Goal: Information Seeking & Learning: Find specific fact

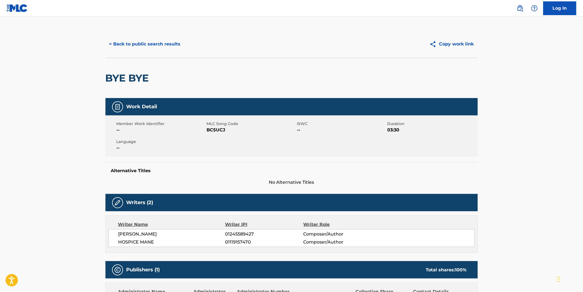
click at [141, 42] on button "< Back to public search results" at bounding box center [145, 44] width 79 height 14
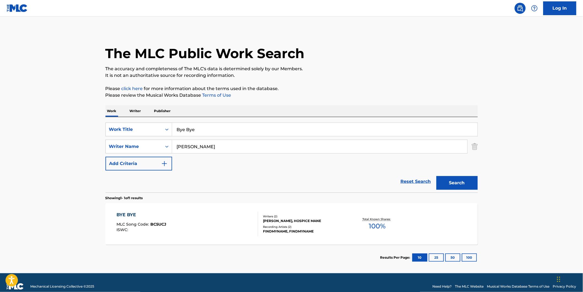
drag, startPoint x: 213, startPoint y: 130, endPoint x: 34, endPoint y: 132, distance: 179.6
click at [99, 132] on div "The MLC Public Work Search The accuracy and completeness of The MLC's data is d…" at bounding box center [292, 150] width 386 height 240
paste input "Sheet Metal Girl"
type input "Sheet Metal Girl"
click at [9, 132] on main "The MLC Public Work Search The accuracy and completeness of The MLC's data is d…" at bounding box center [291, 145] width 583 height 257
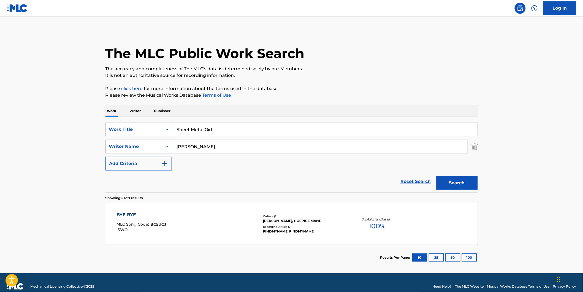
drag, startPoint x: 225, startPoint y: 146, endPoint x: 137, endPoint y: 144, distance: 87.4
click at [137, 144] on div "SearchWithCriteria994fd817-0827-4820-97f0-1ce4740bf2e5 Writer Name [PERSON_NAME]" at bounding box center [292, 147] width 372 height 14
paste input "Pig Destroyer"
click at [437, 176] on button "Search" at bounding box center [457, 183] width 41 height 14
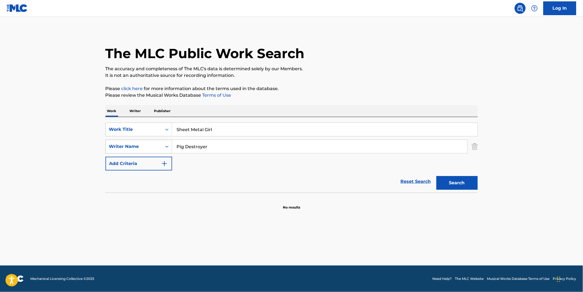
paste input "[PERSON_NAME]"
drag, startPoint x: 192, startPoint y: 140, endPoint x: 286, endPoint y: 189, distance: 105.6
click at [270, 187] on form "SearchWithCriteriaf82897fb-3e01-4401-9e65-2665b3b51e61 Work Title Sheet Metal G…" at bounding box center [292, 158] width 372 height 70
click at [437, 176] on button "Search" at bounding box center [457, 183] width 41 height 14
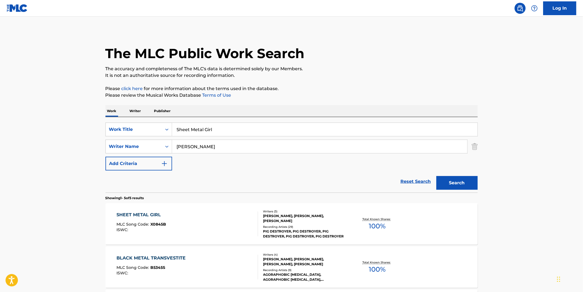
scroll to position [31, 0]
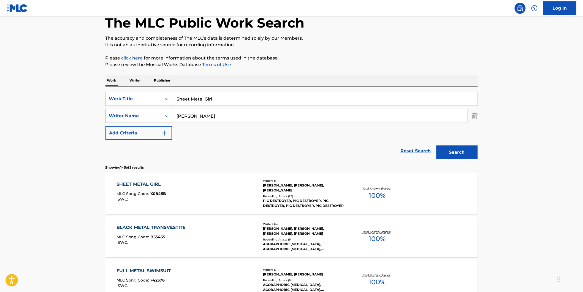
drag, startPoint x: 220, startPoint y: 117, endPoint x: 148, endPoint y: 117, distance: 71.6
click at [148, 117] on div "SearchWithCriteria994fd817-0827-4820-97f0-1ce4740bf2e5 Writer Name [PERSON_NAME]" at bounding box center [292, 116] width 372 height 14
paste input "[PERSON_NAME]"
click at [437, 145] on button "Search" at bounding box center [457, 152] width 41 height 14
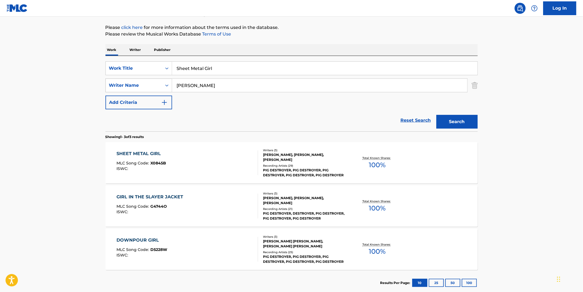
drag, startPoint x: 241, startPoint y: 83, endPoint x: 149, endPoint y: 85, distance: 91.8
click at [127, 83] on div "SearchWithCriteria994fd817-0827-4820-97f0-1ce4740bf2e5 Writer Name [PERSON_NAME]" at bounding box center [292, 86] width 372 height 14
paste input "[PERSON_NAME]"
type input "[PERSON_NAME]"
click at [437, 115] on button "Search" at bounding box center [457, 122] width 41 height 14
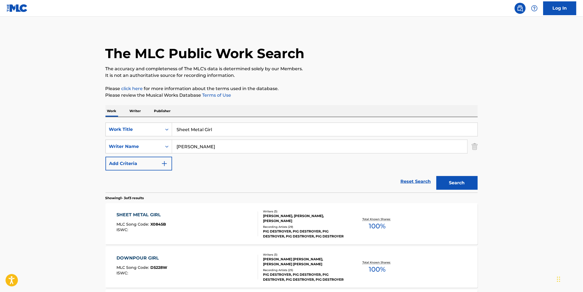
scroll to position [92, 0]
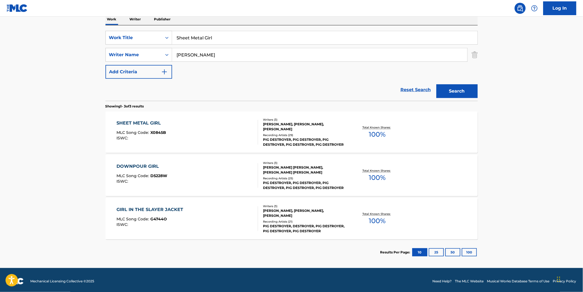
click at [163, 123] on div "SHEET METAL GIRL" at bounding box center [142, 123] width 50 height 7
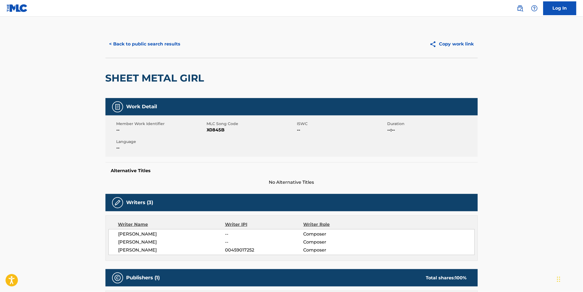
scroll to position [31, 0]
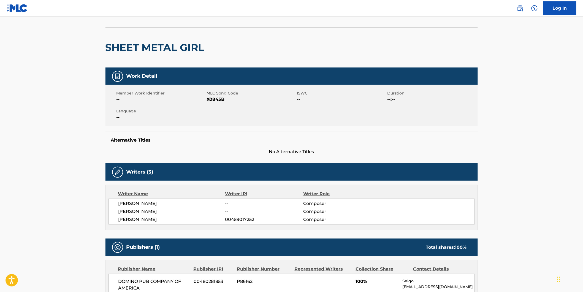
click at [216, 98] on span "X0845B" at bounding box center [251, 99] width 89 height 7
copy span "X0845B"
click at [64, 98] on main "< Back to public search results Copy work link SHEET METAL GIRL Work Detail Mem…" at bounding box center [291, 250] width 583 height 529
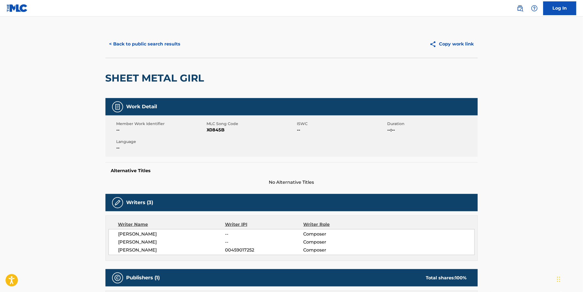
click at [153, 40] on button "< Back to public search results" at bounding box center [145, 44] width 79 height 14
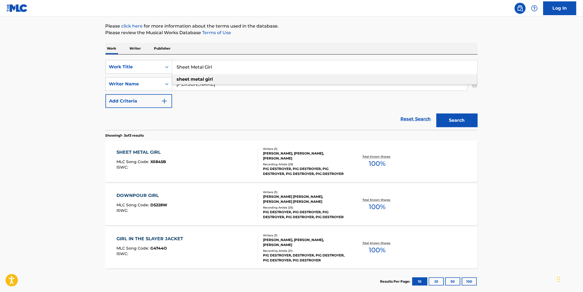
drag, startPoint x: 232, startPoint y: 66, endPoint x: 0, endPoint y: 91, distance: 233.5
click at [76, 69] on main "The MLC Public Work Search The accuracy and completeness of The MLC's data is d…" at bounding box center [291, 125] width 583 height 343
paste input "Listo Pa' [PERSON_NAME]"
type input "Listo Pa' [PERSON_NAME]"
click at [0, 97] on html "Accessibility Screen-Reader Guide, Feedback, and Issue Reporting | New window C…" at bounding box center [291, 83] width 583 height 292
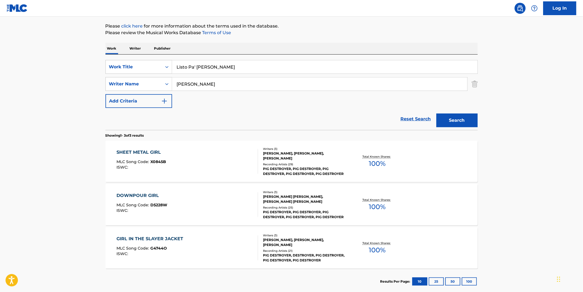
drag, startPoint x: 233, startPoint y: 85, endPoint x: 145, endPoint y: 93, distance: 88.5
click at [145, 93] on div "SearchWithCriteriaf82897fb-3e01-4401-9e65-2665b3b51e61 Work Title Listo Pa' [PE…" at bounding box center [292, 84] width 372 height 48
paste input "[PERSON_NAME]"
click at [437, 113] on button "Search" at bounding box center [457, 120] width 41 height 14
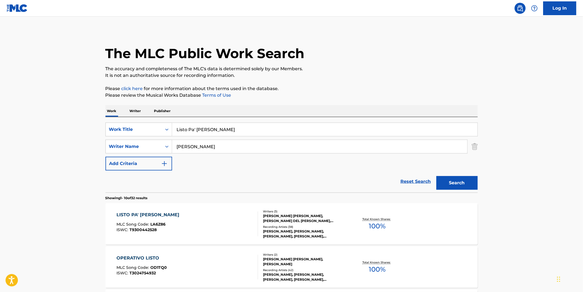
scroll to position [31, 0]
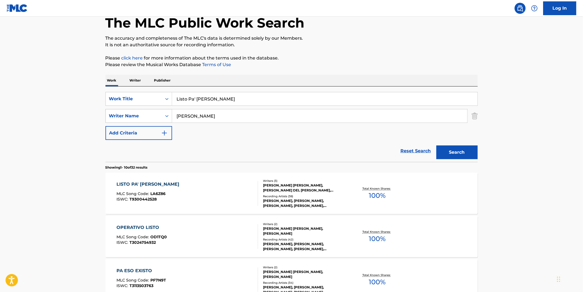
drag, startPoint x: 226, startPoint y: 117, endPoint x: 159, endPoint y: 120, distance: 67.3
click at [139, 118] on div "SearchWithCriteria994fd817-0827-4820-97f0-1ce4740bf2e5 Writer Name [PERSON_NAME]" at bounding box center [292, 116] width 372 height 14
paste input "[PERSON_NAME]"
click at [437, 145] on button "Search" at bounding box center [457, 152] width 41 height 14
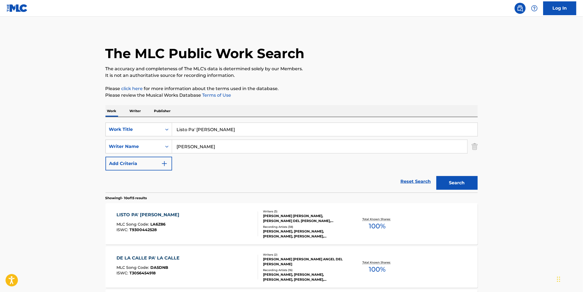
paste input "[PERSON_NAME]"
drag, startPoint x: 269, startPoint y: 148, endPoint x: 228, endPoint y: 157, distance: 42.2
click at [158, 154] on div "SearchWithCriteriaf82897fb-3e01-4401-9e65-2665b3b51e61 Work Title Listo Pa' [PE…" at bounding box center [292, 147] width 372 height 48
click at [437, 176] on button "Search" at bounding box center [457, 183] width 41 height 14
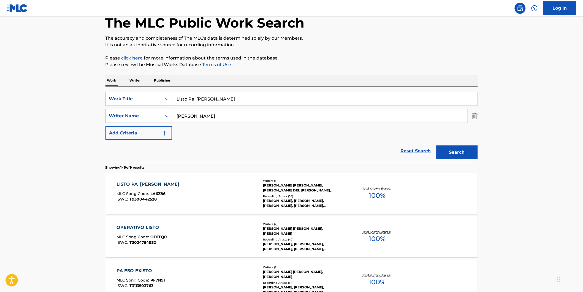
paste input "[PERSON_NAME] [PERSON_NAME]"
type input "[PERSON_NAME] [PERSON_NAME]"
click at [437, 145] on button "Search" at bounding box center [457, 152] width 41 height 14
click at [168, 198] on div "ISWC : T9300442528" at bounding box center [150, 199] width 66 height 4
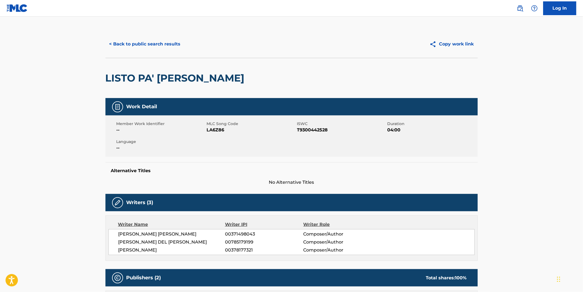
click at [218, 130] on span "LA6Z86" at bounding box center [251, 130] width 89 height 7
copy span "LA6Z86"
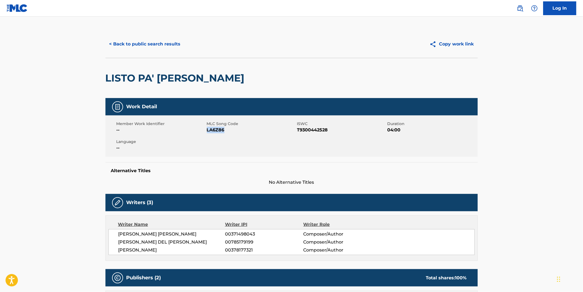
click at [147, 43] on button "< Back to public search results" at bounding box center [145, 44] width 79 height 14
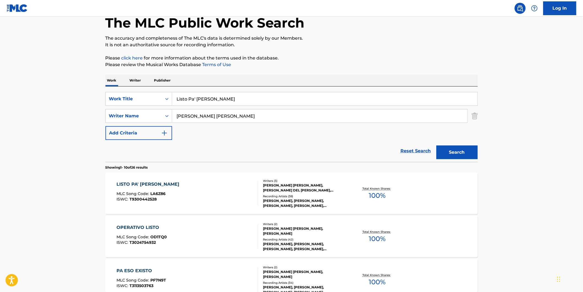
drag, startPoint x: 238, startPoint y: 98, endPoint x: 98, endPoint y: 99, distance: 140.2
paste input "Spirits in the Wind"
type input "Spirits in the Wind"
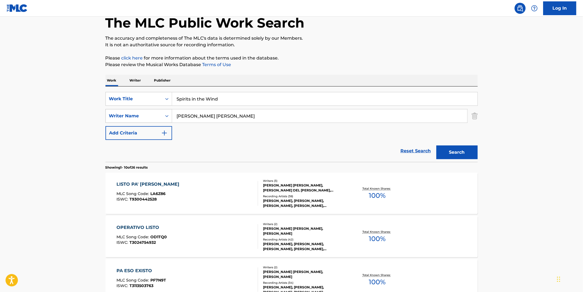
paste input "Zen Music Garden"
drag, startPoint x: 264, startPoint y: 115, endPoint x: 160, endPoint y: 115, distance: 103.6
click at [160, 115] on div "SearchWithCriteria994fd817-0827-4820-97f0-1ce4740bf2e5 Writer Name [PERSON_NAME…" at bounding box center [292, 116] width 372 height 14
click at [437, 145] on button "Search" at bounding box center [457, 152] width 41 height 14
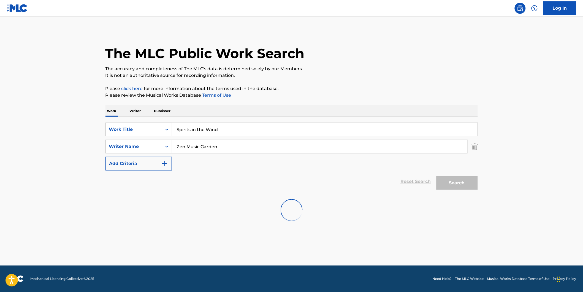
scroll to position [0, 0]
drag, startPoint x: 232, startPoint y: 145, endPoint x: 167, endPoint y: 156, distance: 66.6
click at [167, 156] on div "SearchWithCriteriaf82897fb-3e01-4401-9e65-2665b3b51e61 Work Title Spirits in th…" at bounding box center [292, 147] width 372 height 48
paste input "[PERSON_NAME] [PERSON_NAME]"
type input "[PERSON_NAME] [PERSON_NAME]"
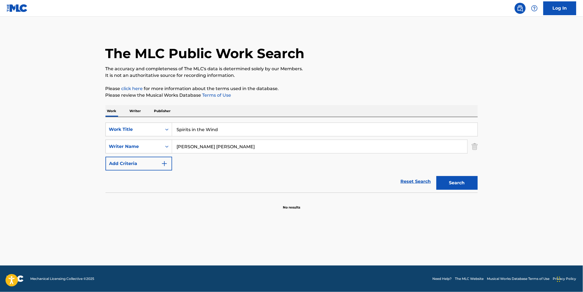
click at [453, 181] on button "Search" at bounding box center [457, 183] width 41 height 14
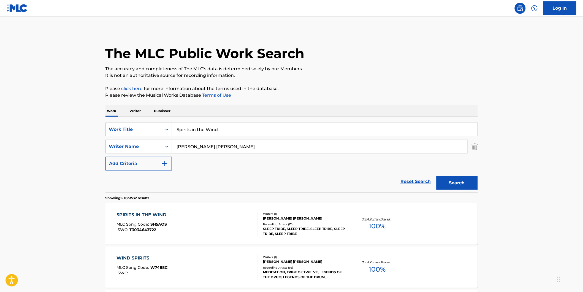
scroll to position [61, 0]
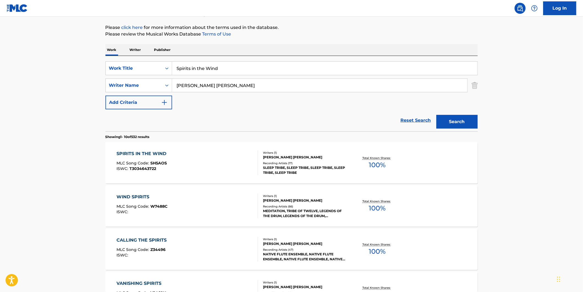
click at [139, 173] on div "SPIRITS IN THE WIND MLC Song Code : SH5AOS ISWC : T3034643722" at bounding box center [143, 162] width 53 height 25
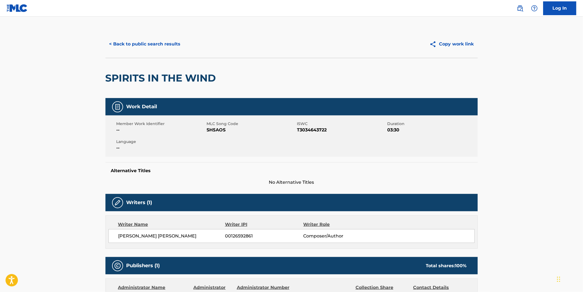
click at [123, 48] on button "< Back to public search results" at bounding box center [145, 44] width 79 height 14
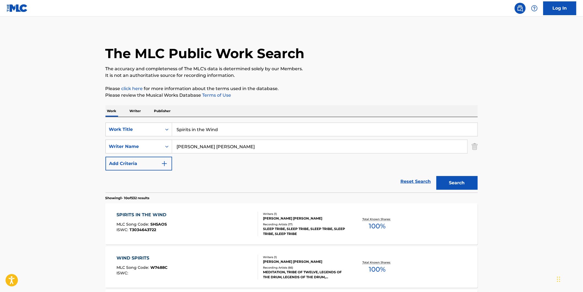
scroll to position [61, 0]
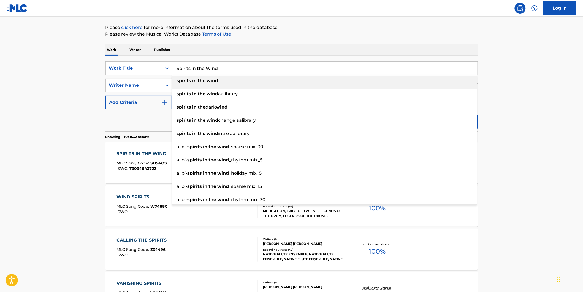
drag, startPoint x: 208, startPoint y: 63, endPoint x: 0, endPoint y: 80, distance: 208.1
click at [71, 63] on main "The MLC Public Work Search The accuracy and completeness of The MLC's data is d…" at bounding box center [291, 279] width 583 height 648
paste input "JAH JAH ME LEVE"
type input "JAH JAH ME LEVE"
click at [0, 85] on html "Accessibility Screen-Reader Guide, Feedback, and Issue Reporting | New window C…" at bounding box center [291, 85] width 583 height 292
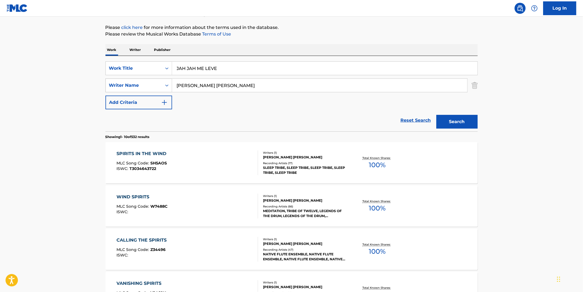
drag, startPoint x: 227, startPoint y: 85, endPoint x: 150, endPoint y: 90, distance: 76.8
click at [123, 85] on div "SearchWithCriteria994fd817-0827-4820-97f0-1ce4740bf2e5 Writer Name [PERSON_NAME…" at bounding box center [292, 86] width 372 height 14
paste input "Natiruts"
click at [437, 115] on button "Search" at bounding box center [457, 122] width 41 height 14
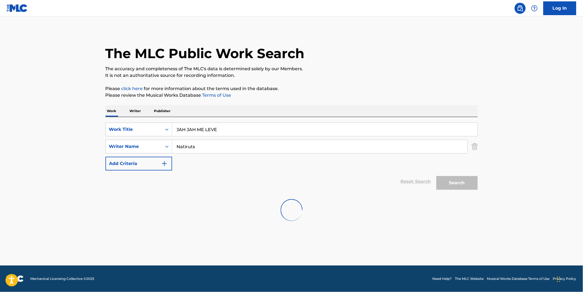
scroll to position [0, 0]
drag, startPoint x: 212, startPoint y: 148, endPoint x: 125, endPoint y: 148, distance: 87.6
click at [122, 147] on div "SearchWithCriteria994fd817-0827-4820-97f0-1ce4740bf2e5 Writer Name Natiruts" at bounding box center [292, 147] width 372 height 14
paste input "[PERSON_NAME] [PERSON_NAME]"
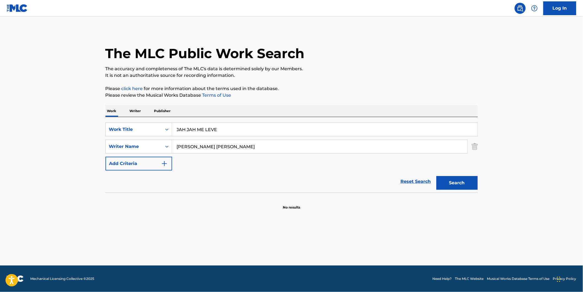
click at [437, 176] on button "Search" at bounding box center [457, 183] width 41 height 14
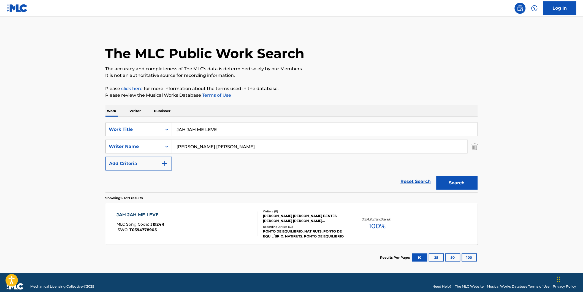
drag, startPoint x: 265, startPoint y: 150, endPoint x: 145, endPoint y: 150, distance: 120.1
click at [145, 150] on div "SearchWithCriteria994fd817-0827-4820-97f0-1ce4740bf2e5 Writer Name [PERSON_NAME…" at bounding box center [292, 147] width 372 height 14
paste input "[PERSON_NAME] [PERSON_NAME]"
click at [437, 176] on button "Search" at bounding box center [457, 183] width 41 height 14
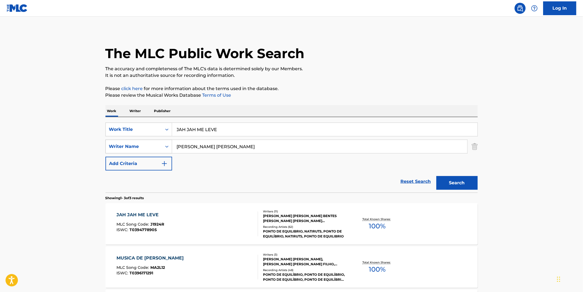
drag, startPoint x: 240, startPoint y: 148, endPoint x: 171, endPoint y: 148, distance: 69.4
click at [171, 148] on div "SearchWithCriteria994fd817-0827-4820-97f0-1ce4740bf2e5 Writer Name [PERSON_NAME…" at bounding box center [292, 147] width 372 height 14
paste input "[PERSON_NAME] [PERSON_NAME] FILH"
click at [437, 176] on button "Search" at bounding box center [457, 183] width 41 height 14
drag, startPoint x: 230, startPoint y: 158, endPoint x: 144, endPoint y: 169, distance: 86.7
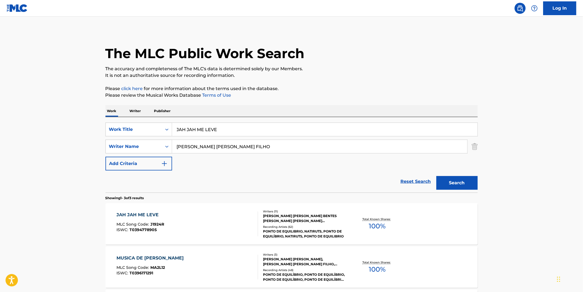
click at [144, 169] on div "SearchWithCriteriaf82897fb-3e01-4401-9e65-2665b3b51e61 Work Title JAH JAH ME LE…" at bounding box center [292, 147] width 372 height 48
paste input "[PERSON_NAME] [PERSON_NAME]"
type input "[PERSON_NAME] [PERSON_NAME]"
click at [437, 176] on button "Search" at bounding box center [457, 183] width 41 height 14
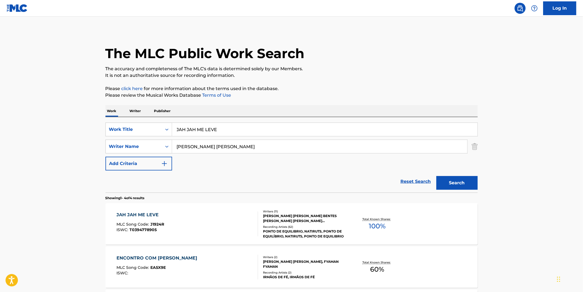
click at [142, 227] on div "MLC Song Code : J1924R" at bounding box center [141, 225] width 48 height 6
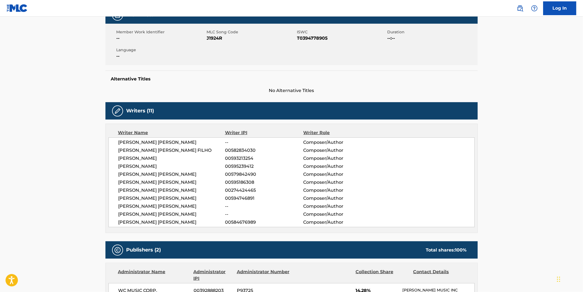
scroll to position [31, 0]
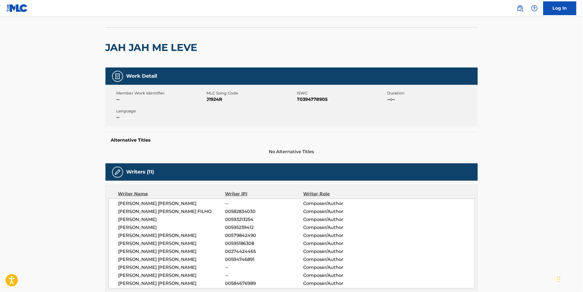
click at [216, 100] on span "J1924R" at bounding box center [251, 99] width 89 height 7
copy span "J1924R"
click at [359, 10] on nav "Log In" at bounding box center [291, 8] width 583 height 17
click at [208, 98] on span "J1924R" at bounding box center [251, 99] width 89 height 7
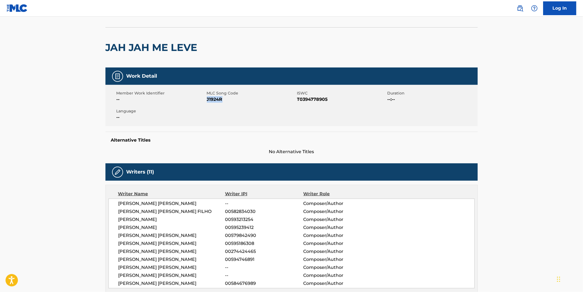
click at [208, 98] on span "J1924R" at bounding box center [251, 99] width 89 height 7
copy span "J1924R"
